Goal: Navigation & Orientation: Find specific page/section

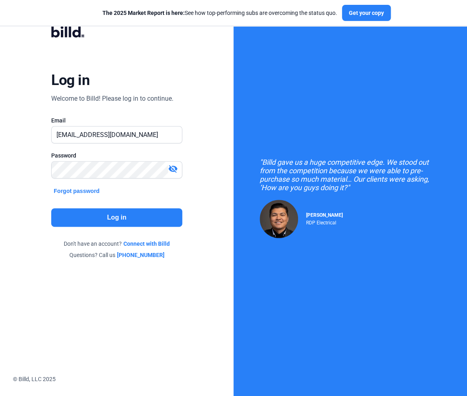
click at [131, 215] on button "Log in" at bounding box center [116, 217] width 131 height 19
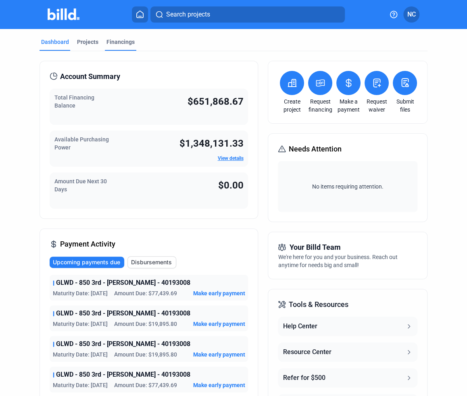
click at [109, 40] on div "Financings" at bounding box center [120, 42] width 28 height 8
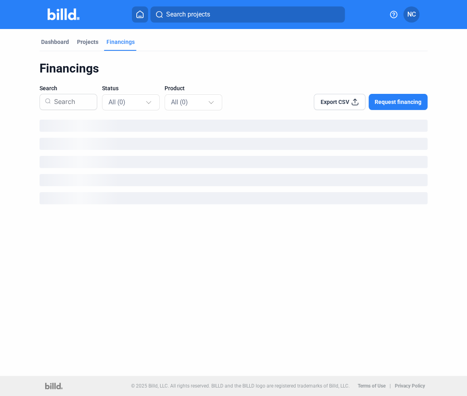
click at [113, 46] on div "Financings" at bounding box center [120, 44] width 31 height 13
click at [68, 11] on img at bounding box center [64, 14] width 32 height 12
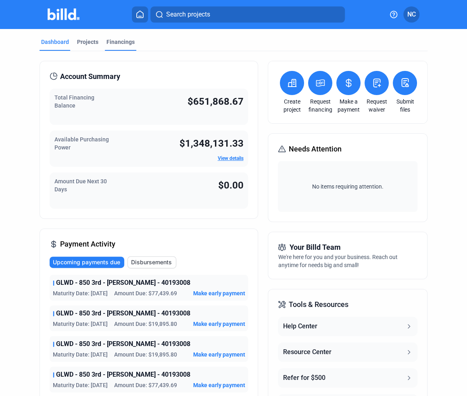
click at [126, 47] on div "Financings" at bounding box center [120, 44] width 31 height 13
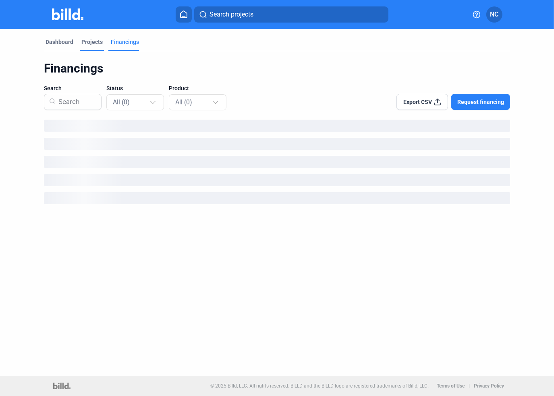
click at [91, 44] on div "Projects" at bounding box center [91, 42] width 21 height 8
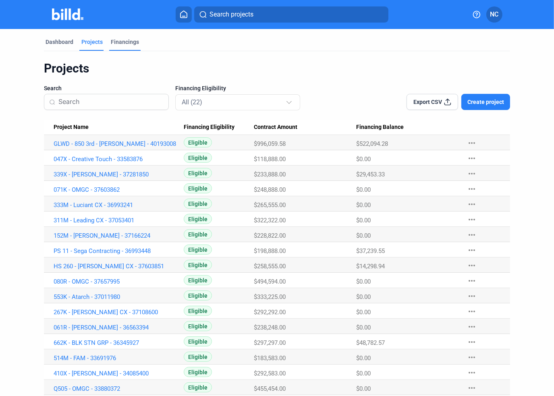
click at [122, 42] on div "Financings" at bounding box center [125, 42] width 28 height 8
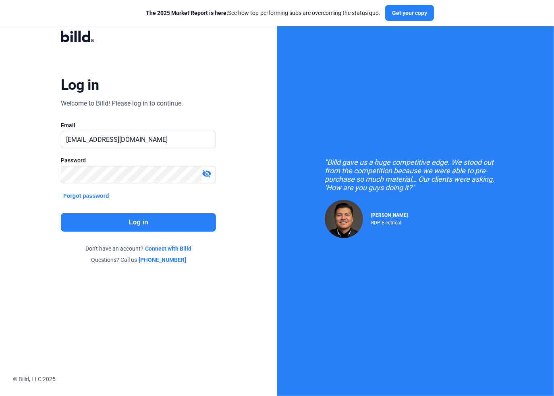
click at [152, 221] on button "Log in" at bounding box center [138, 222] width 155 height 19
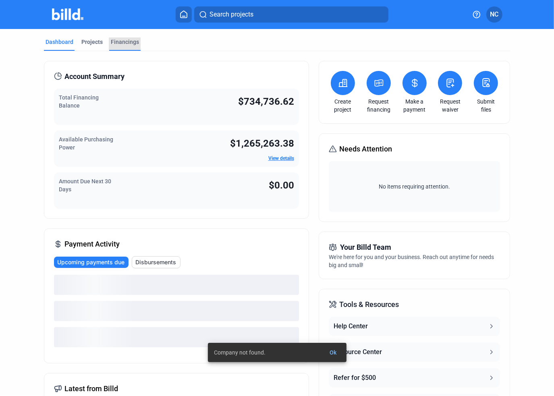
click at [131, 43] on div "Financings" at bounding box center [125, 42] width 28 height 8
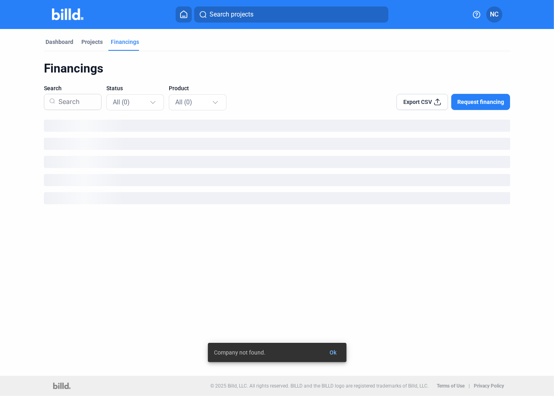
click at [335, 352] on span "Ok" at bounding box center [333, 352] width 7 height 6
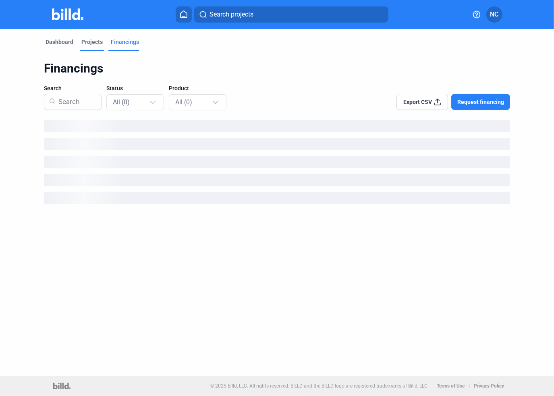
click at [87, 44] on div "Projects" at bounding box center [91, 42] width 21 height 8
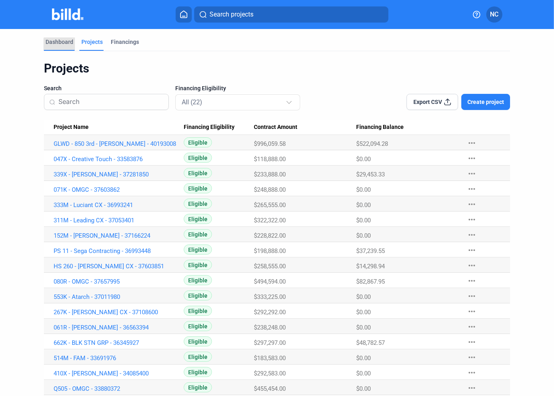
click at [69, 46] on div "Dashboard" at bounding box center [59, 44] width 31 height 13
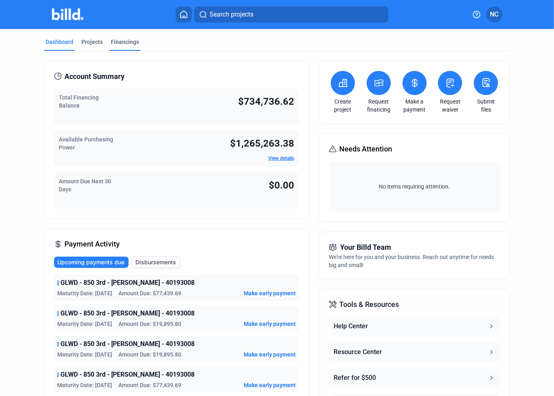
click at [128, 43] on div "Financings" at bounding box center [125, 42] width 28 height 8
